Goal: Navigation & Orientation: Find specific page/section

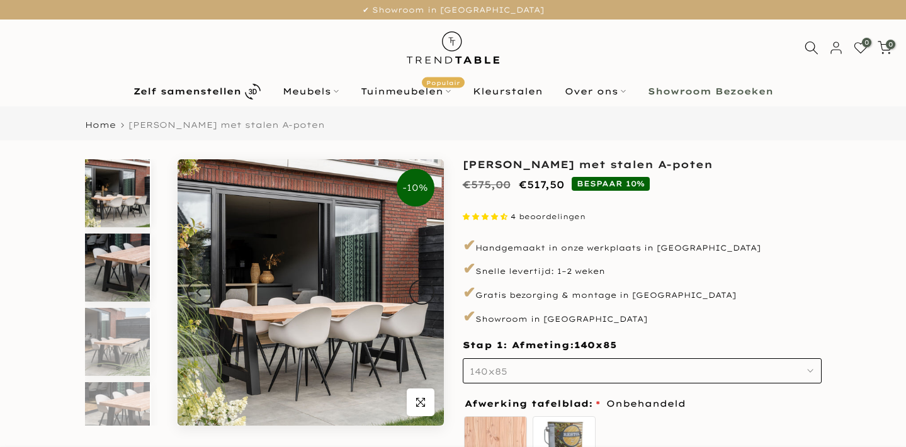
click at [133, 234] on img at bounding box center [117, 268] width 65 height 68
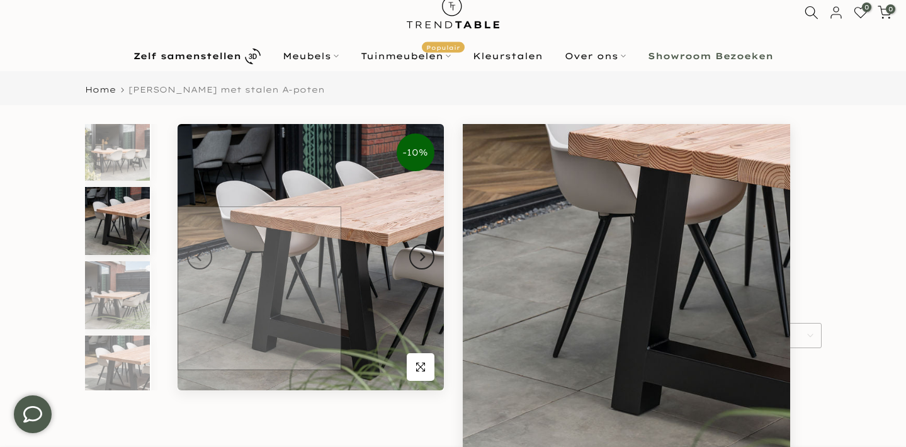
scroll to position [34, 0]
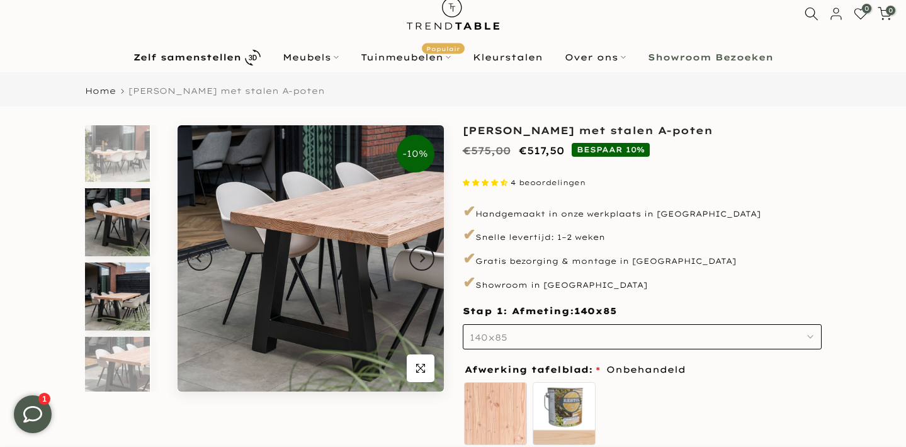
click at [123, 293] on img at bounding box center [117, 297] width 65 height 68
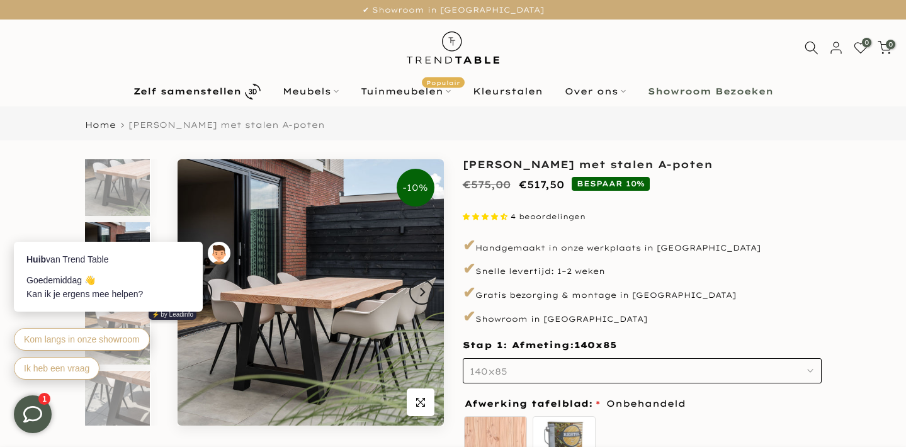
scroll to position [0, 0]
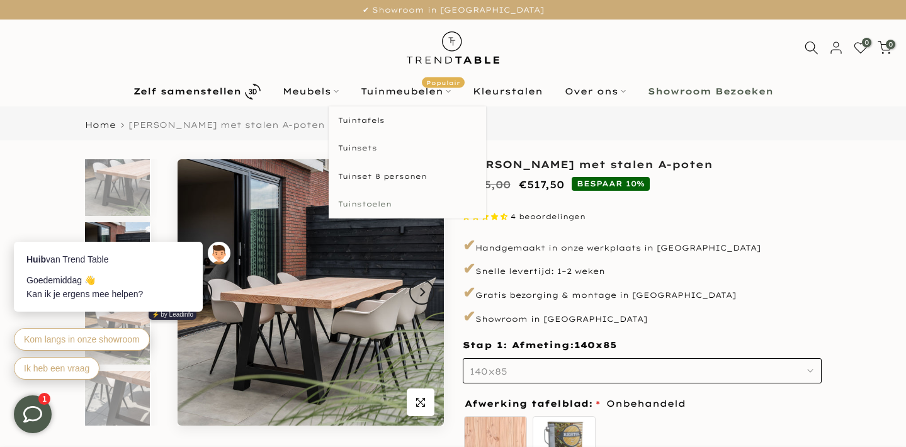
click at [365, 203] on link "Tuinstoelen" at bounding box center [407, 204] width 157 height 28
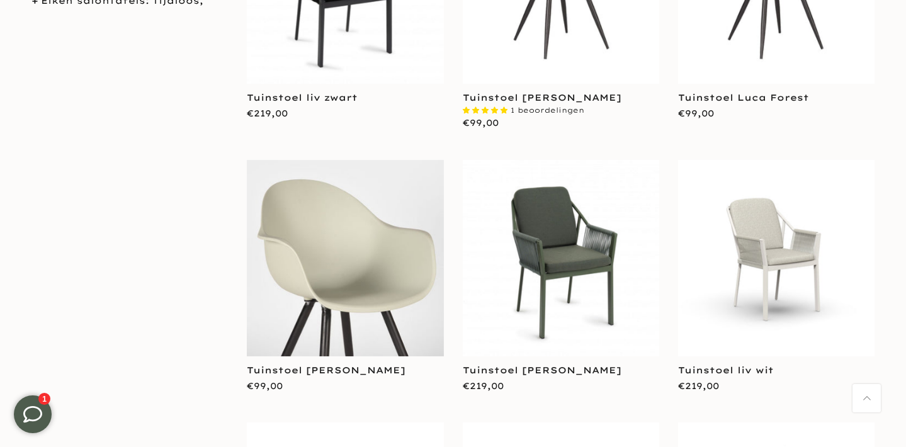
scroll to position [431, 0]
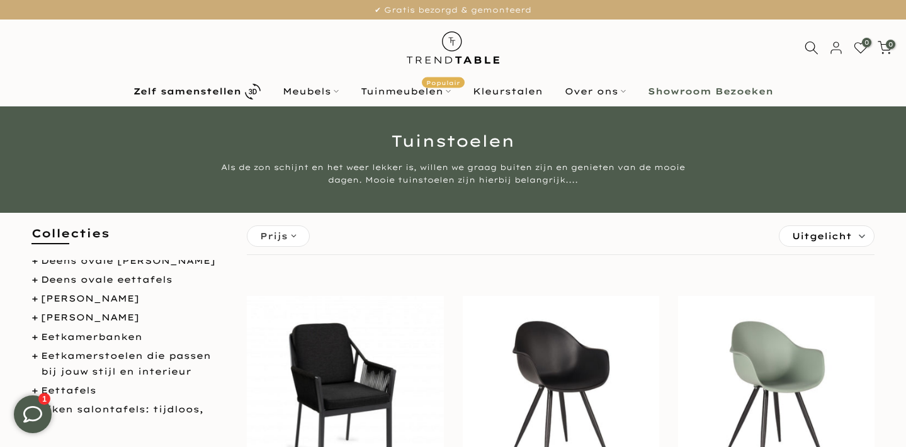
click at [680, 93] on b "Showroom Bezoeken" at bounding box center [710, 91] width 125 height 9
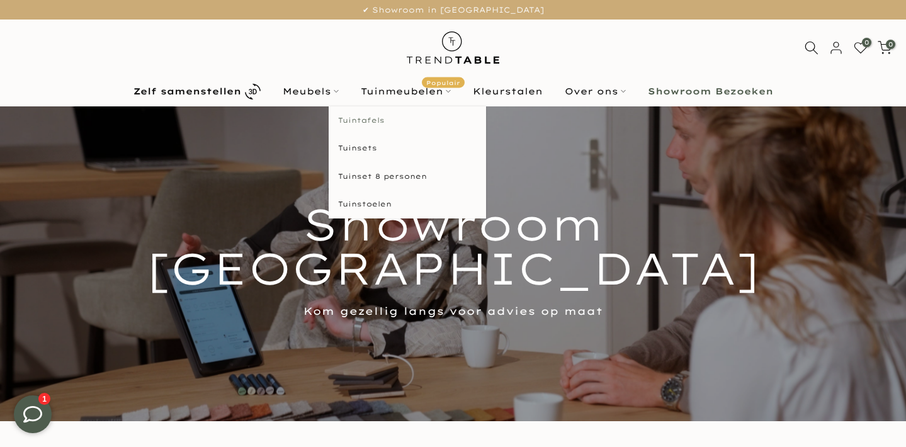
click at [368, 118] on link "Tuintafels" at bounding box center [407, 120] width 157 height 28
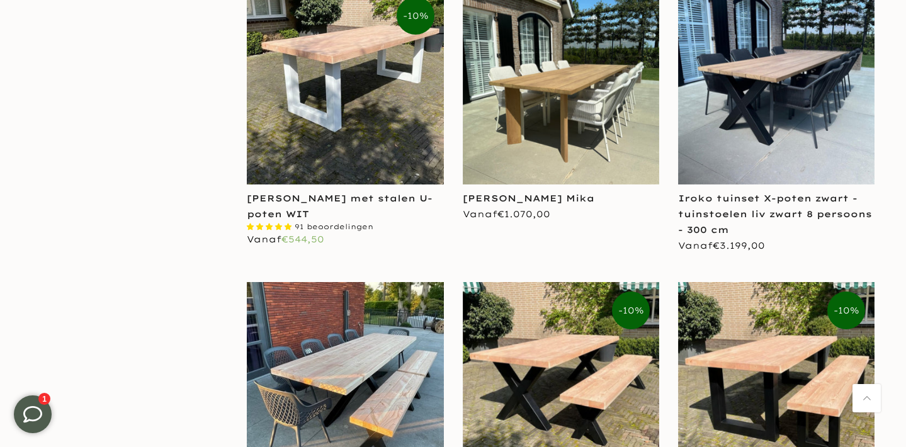
scroll to position [1219, 0]
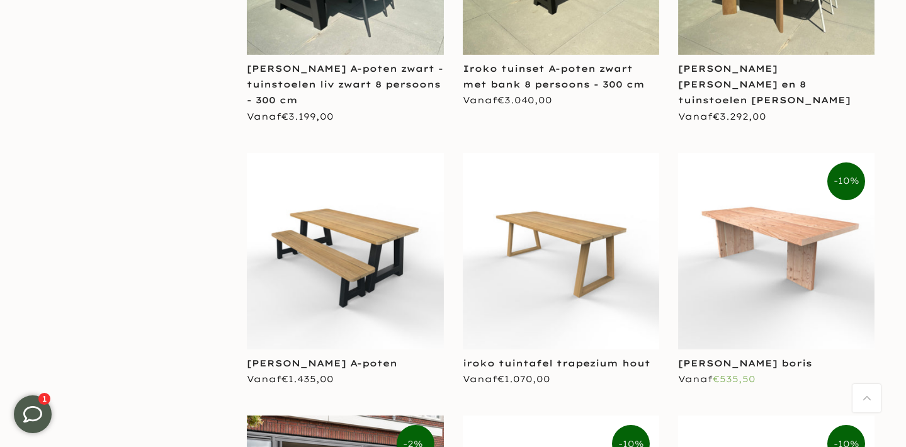
scroll to position [3649, 0]
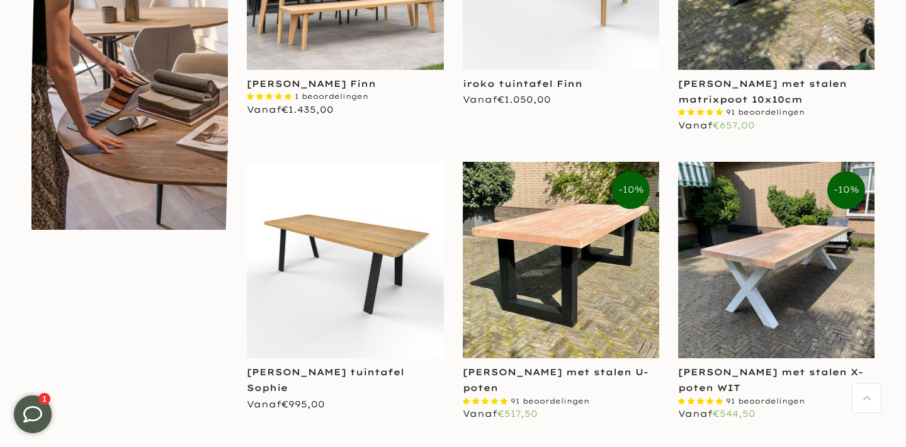
scroll to position [754, 0]
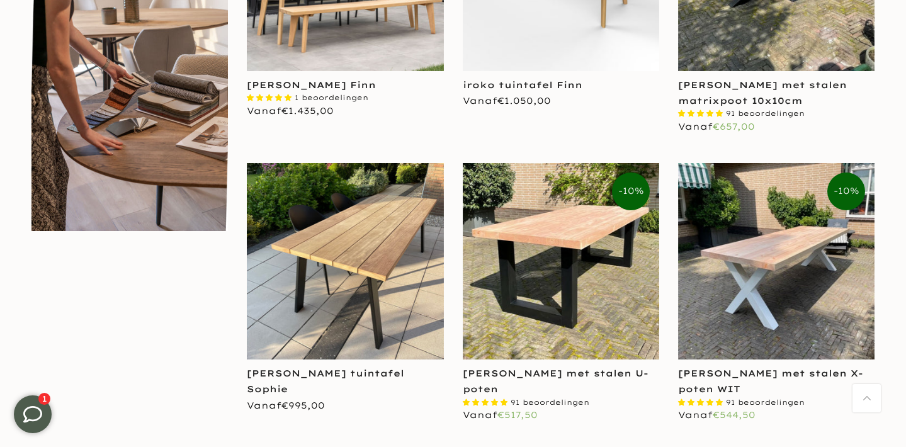
click at [383, 260] on img at bounding box center [345, 261] width 196 height 196
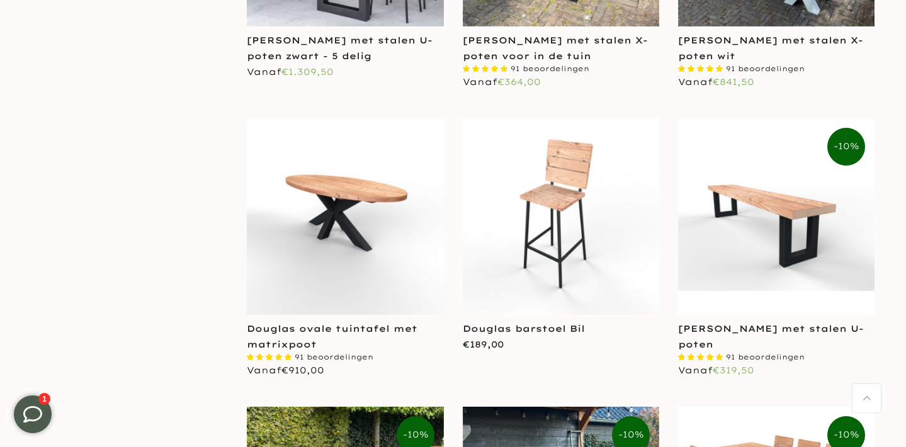
scroll to position [2252, 0]
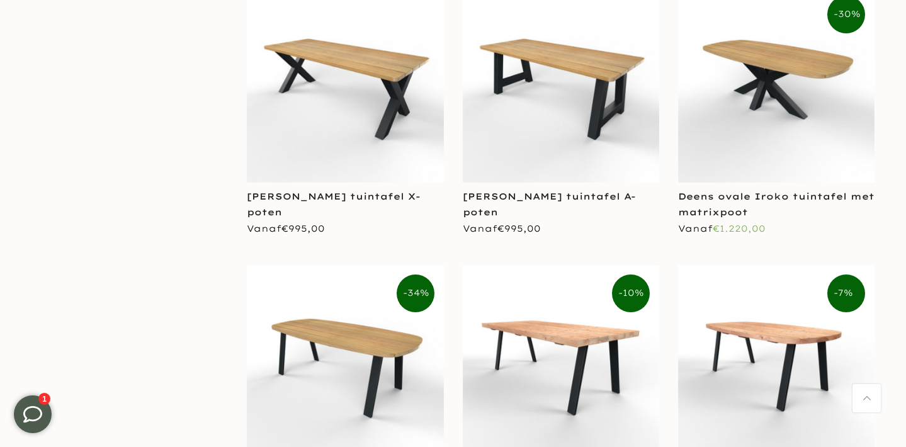
scroll to position [4637, 0]
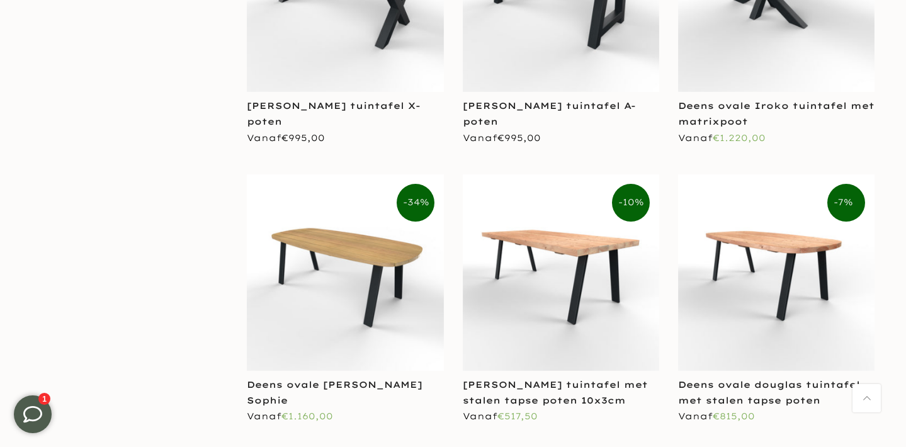
scroll to position [4733, 0]
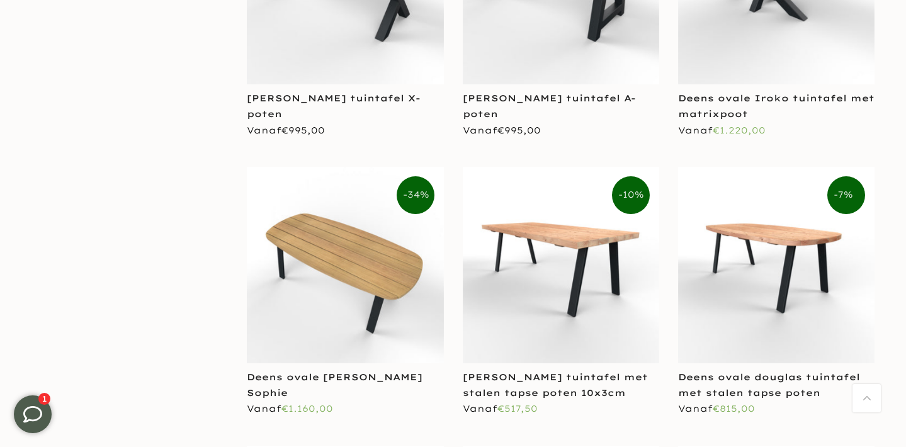
click at [389, 247] on img at bounding box center [345, 265] width 196 height 196
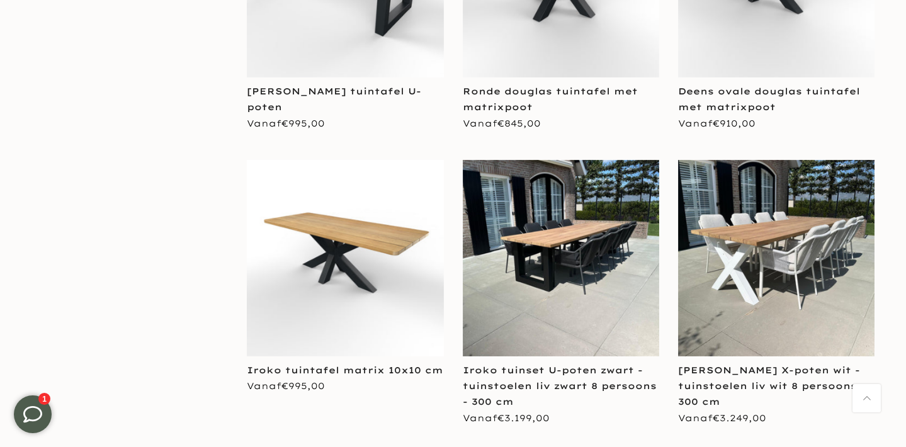
scroll to position [2753, 0]
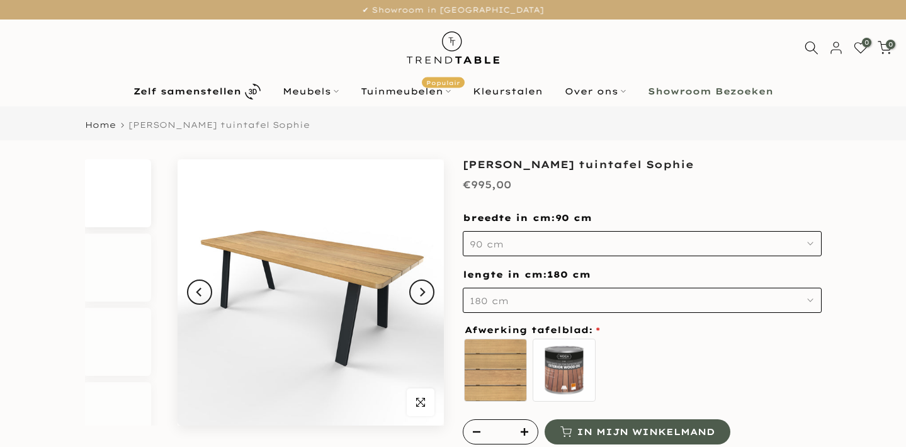
scroll to position [54, 0]
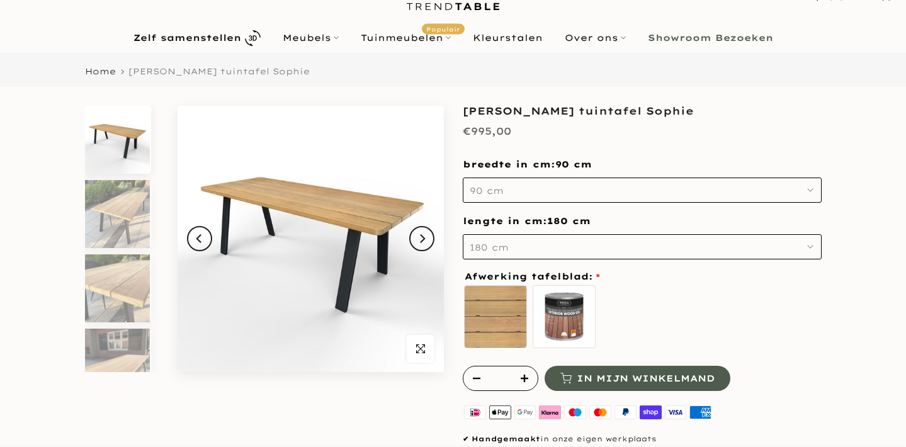
click at [375, 234] on img at bounding box center [311, 239] width 266 height 266
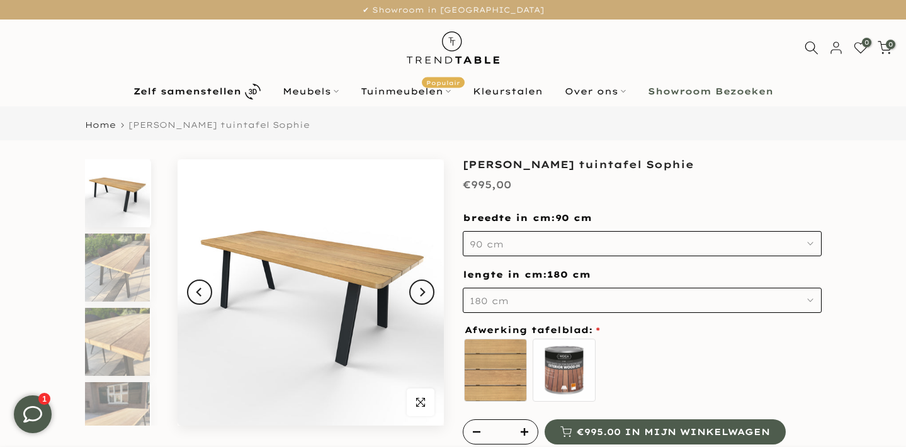
scroll to position [0, 0]
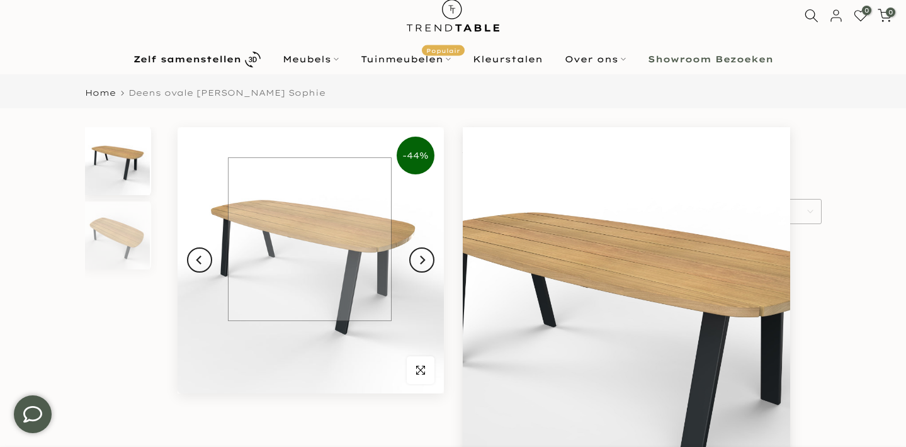
click at [310, 239] on img at bounding box center [311, 260] width 266 height 266
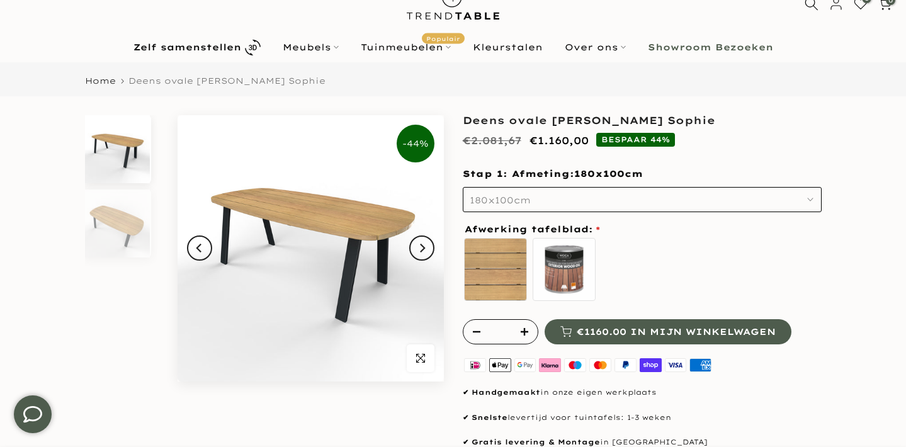
scroll to position [48, 0]
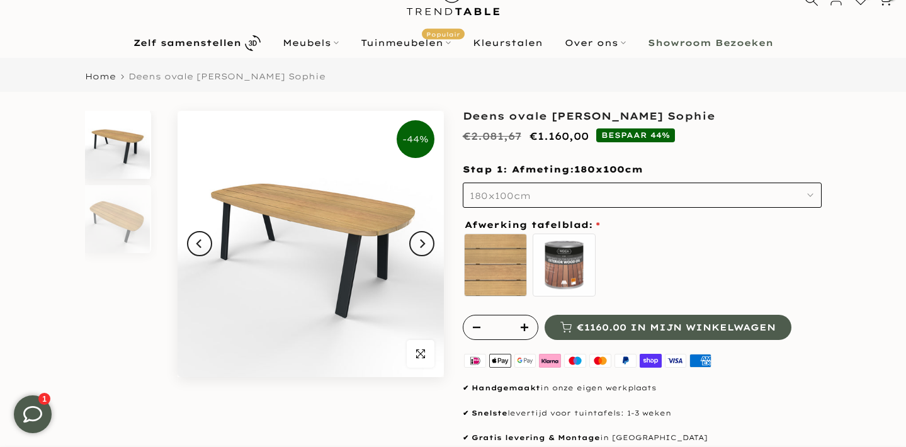
click at [597, 193] on button "180x100cm" at bounding box center [642, 195] width 359 height 25
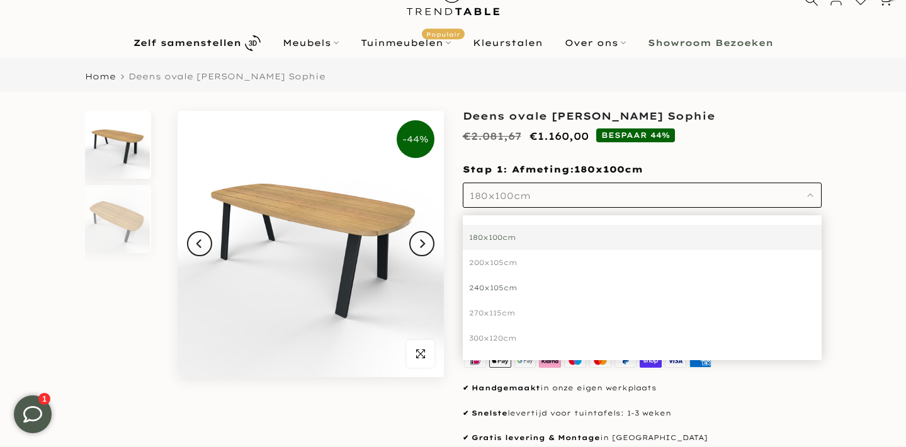
click at [512, 289] on div "240x105cm" at bounding box center [642, 287] width 359 height 25
